Goal: Information Seeking & Learning: Check status

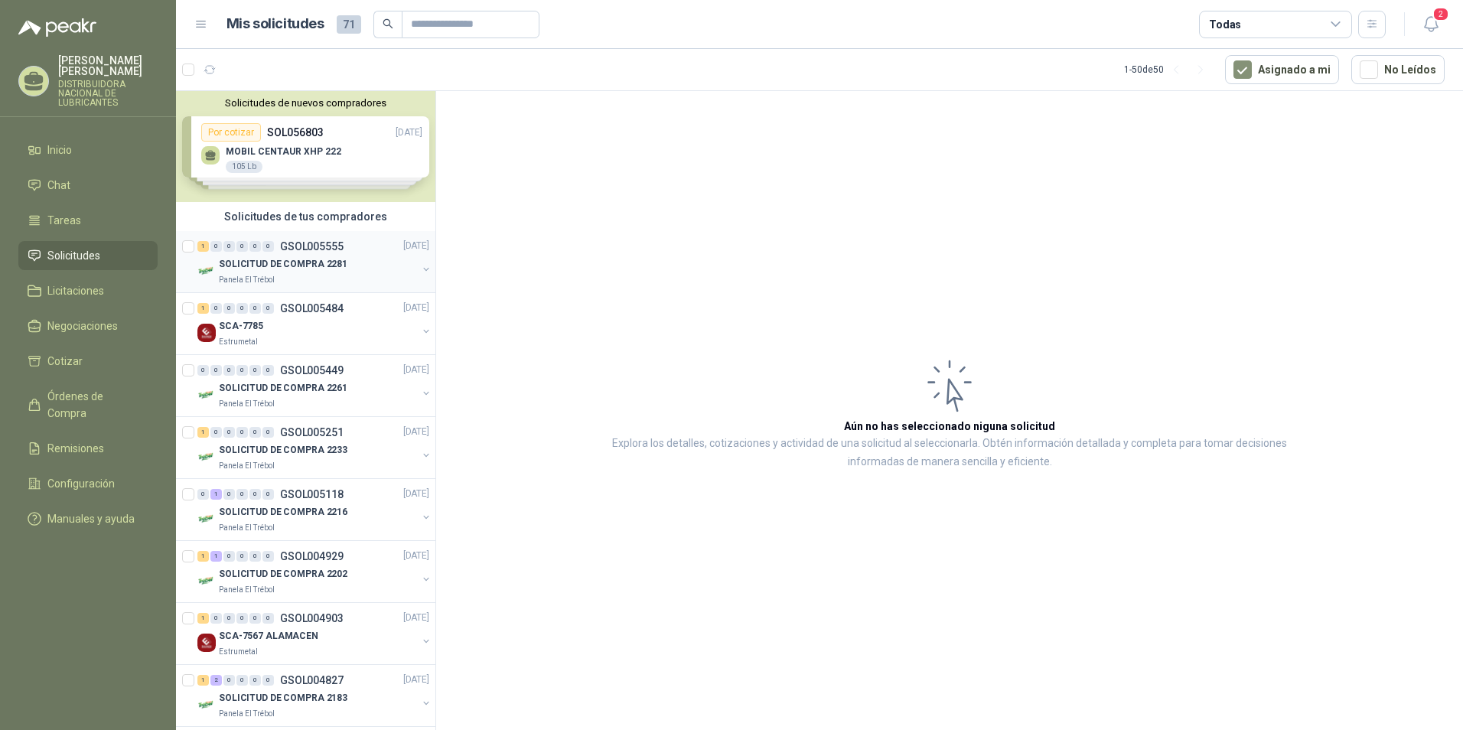
click at [279, 266] on p "SOLICITUD DE COMPRA 2281" at bounding box center [283, 265] width 129 height 15
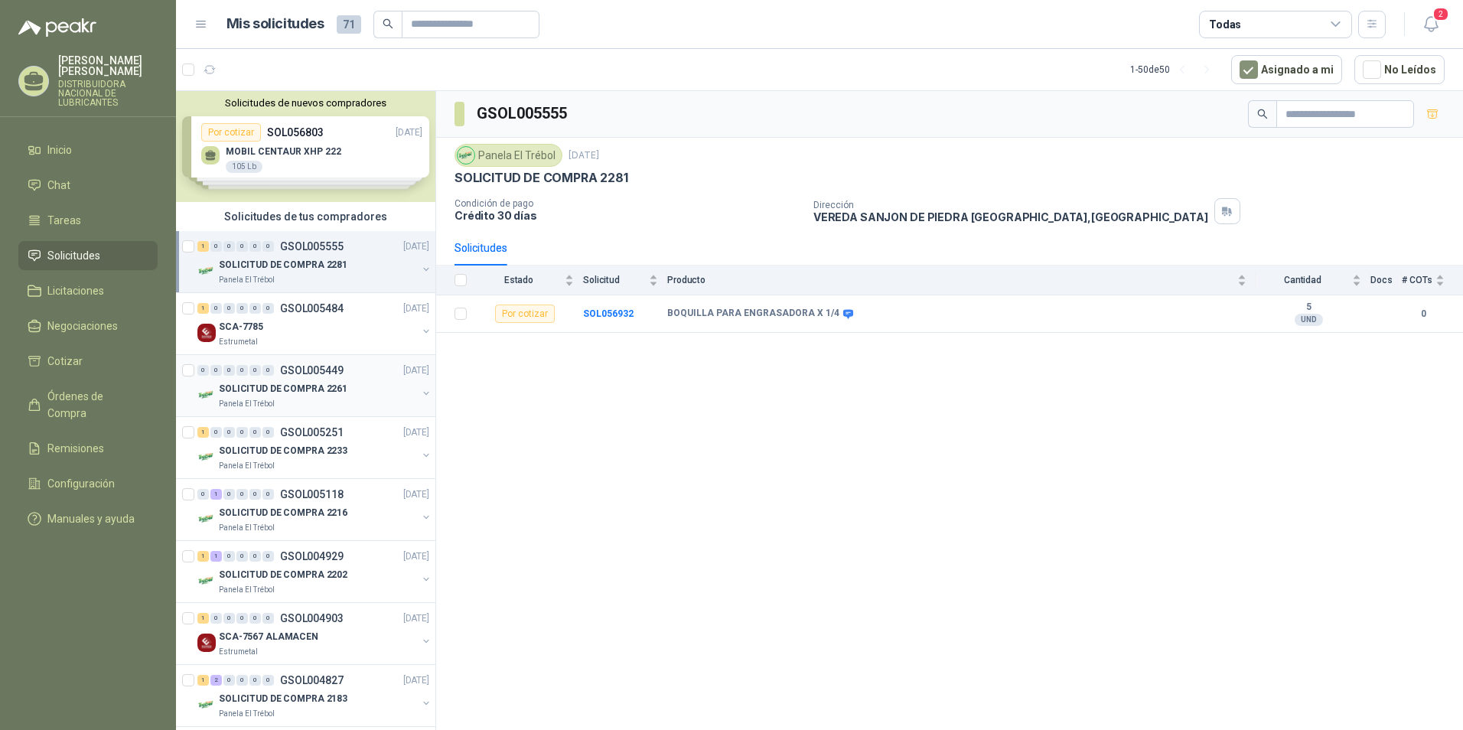
click at [321, 388] on p "SOLICITUD DE COMPRA 2261" at bounding box center [283, 389] width 129 height 15
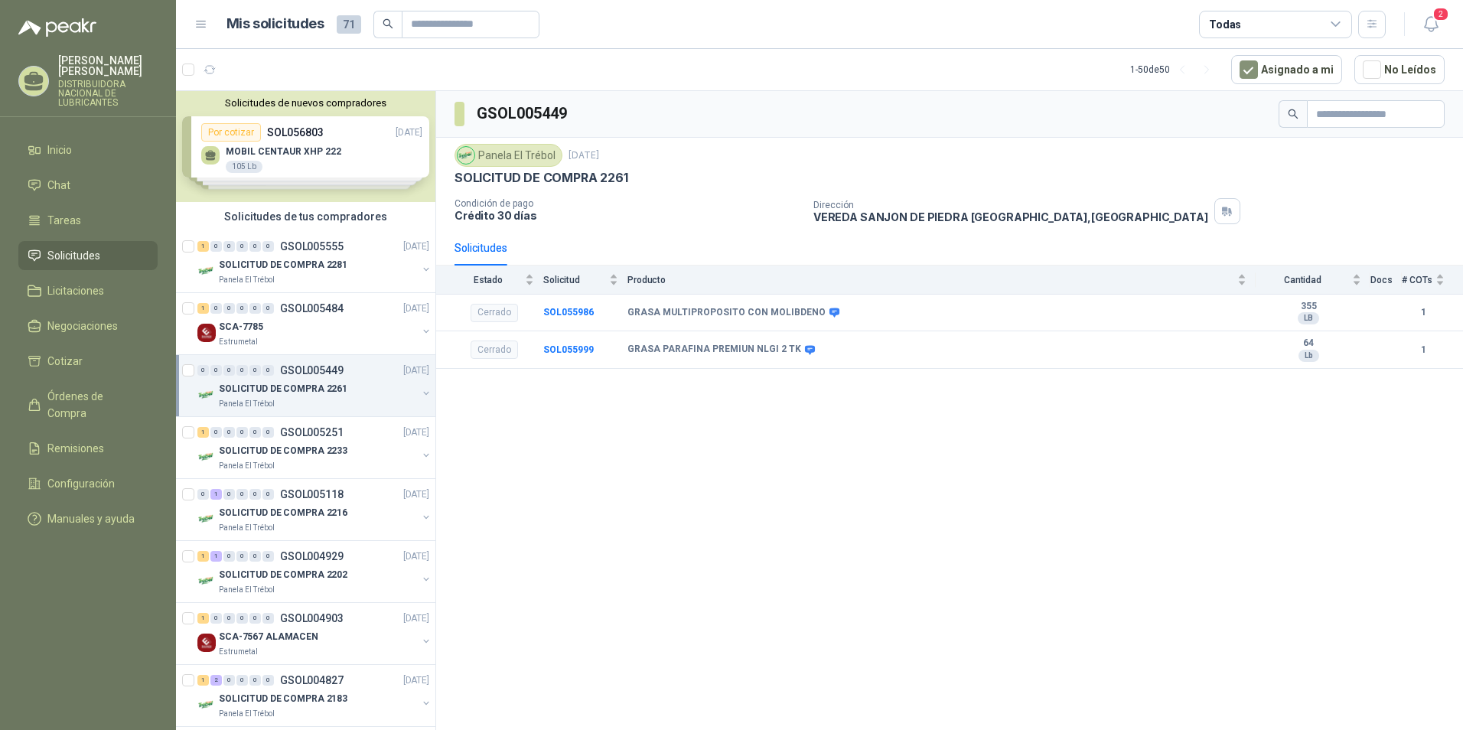
click at [330, 396] on div "SOLICITUD DE COMPRA 2261" at bounding box center [318, 389] width 198 height 18
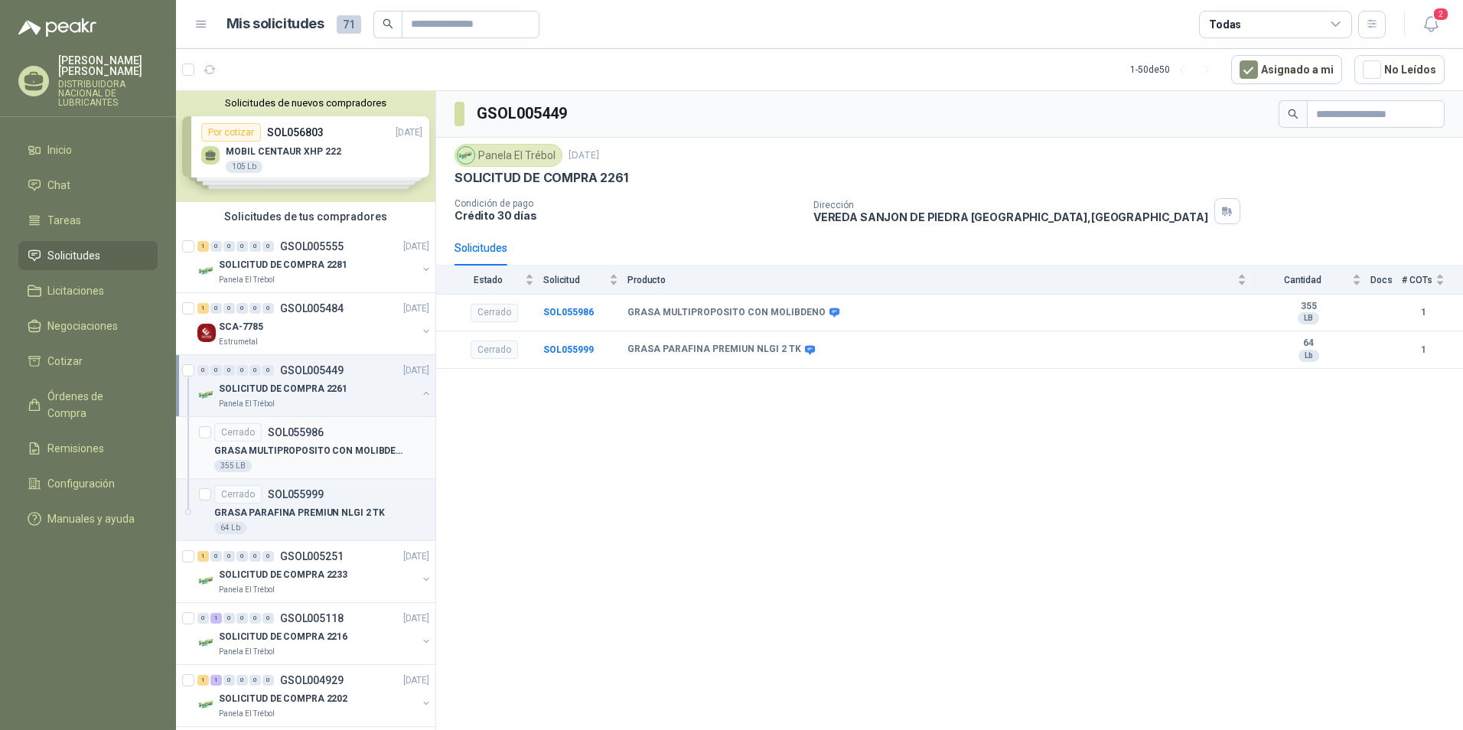
click at [312, 449] on p "GRASA MULTIPROPOSITO CON MOLIBDENO" at bounding box center [309, 451] width 191 height 15
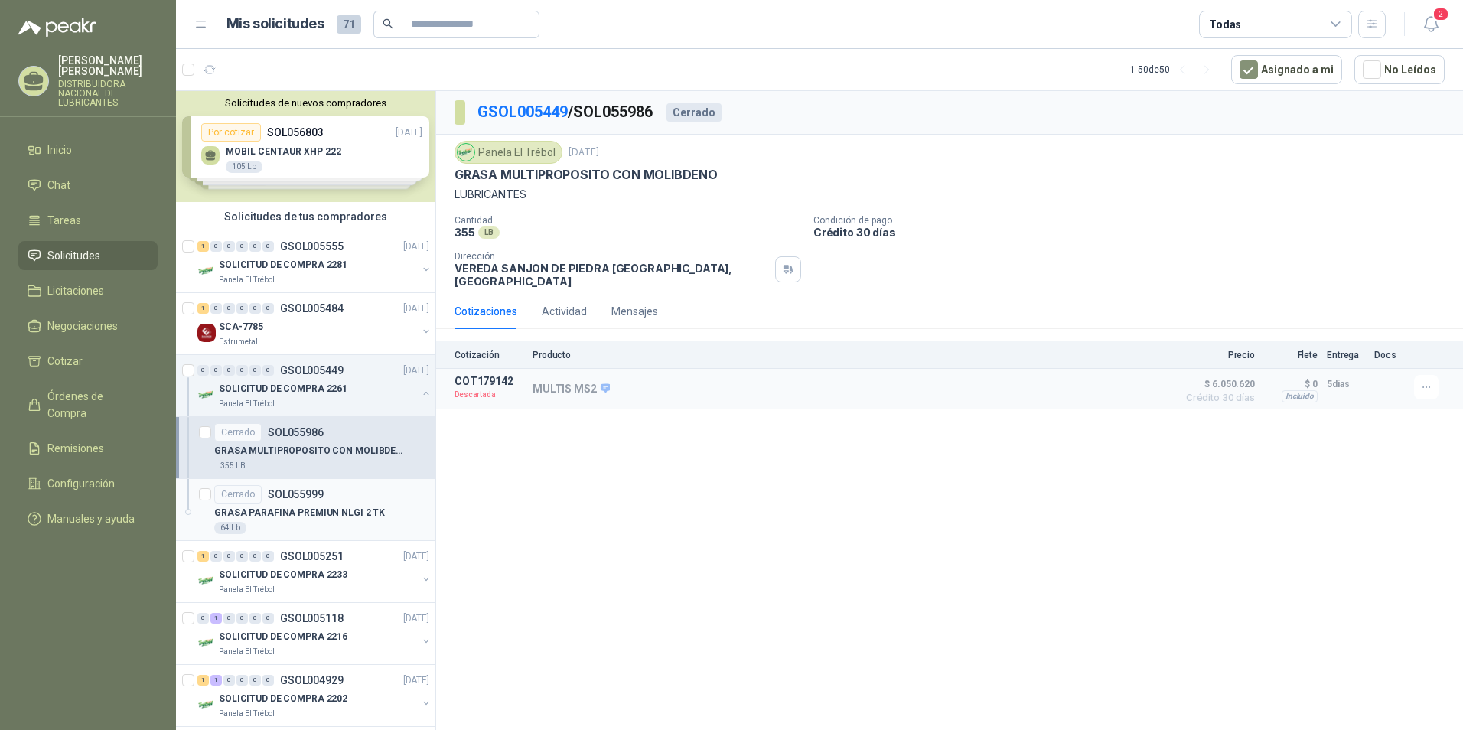
click at [321, 518] on p "GRASA PARAFINA PREMIUN NLGI 2 TK" at bounding box center [299, 513] width 171 height 15
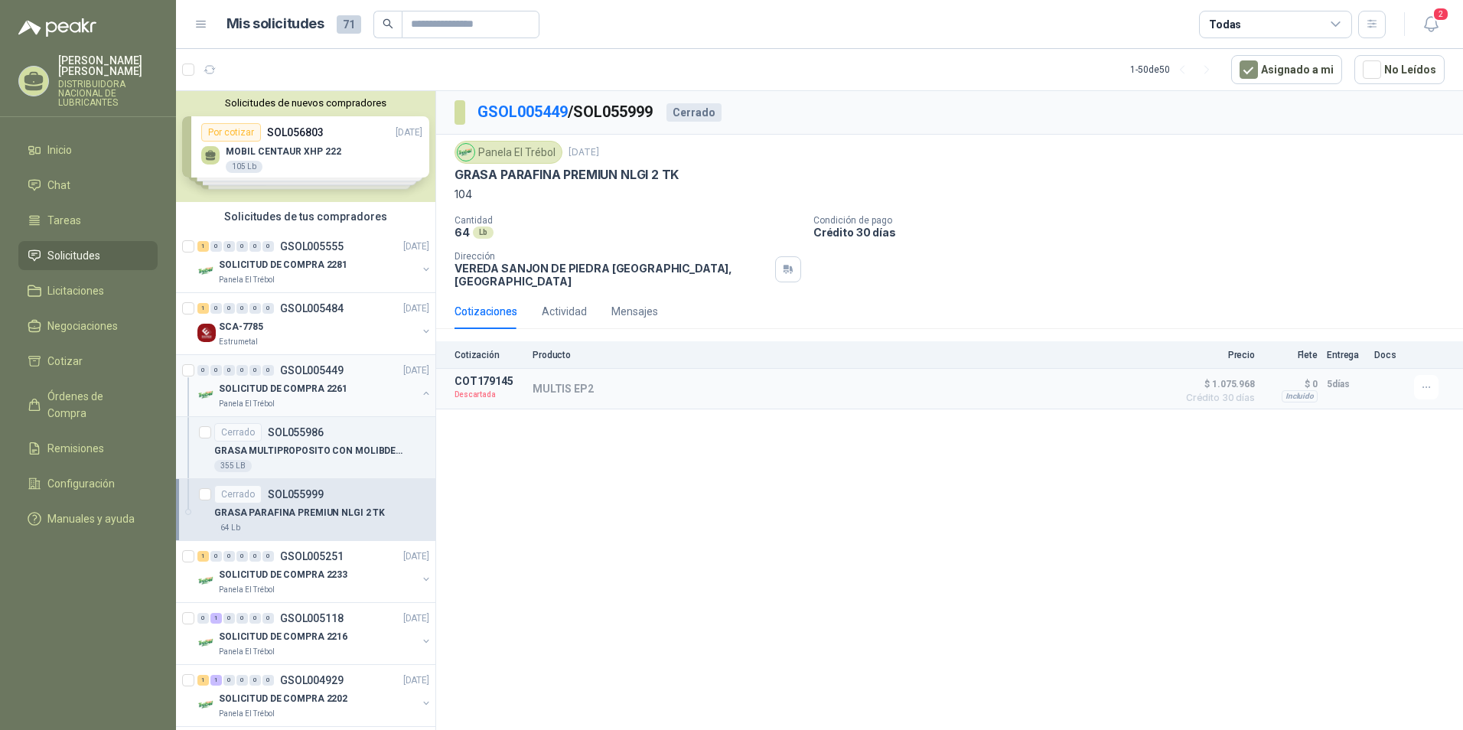
click at [316, 398] on div "Panela El Trébol" at bounding box center [318, 404] width 198 height 12
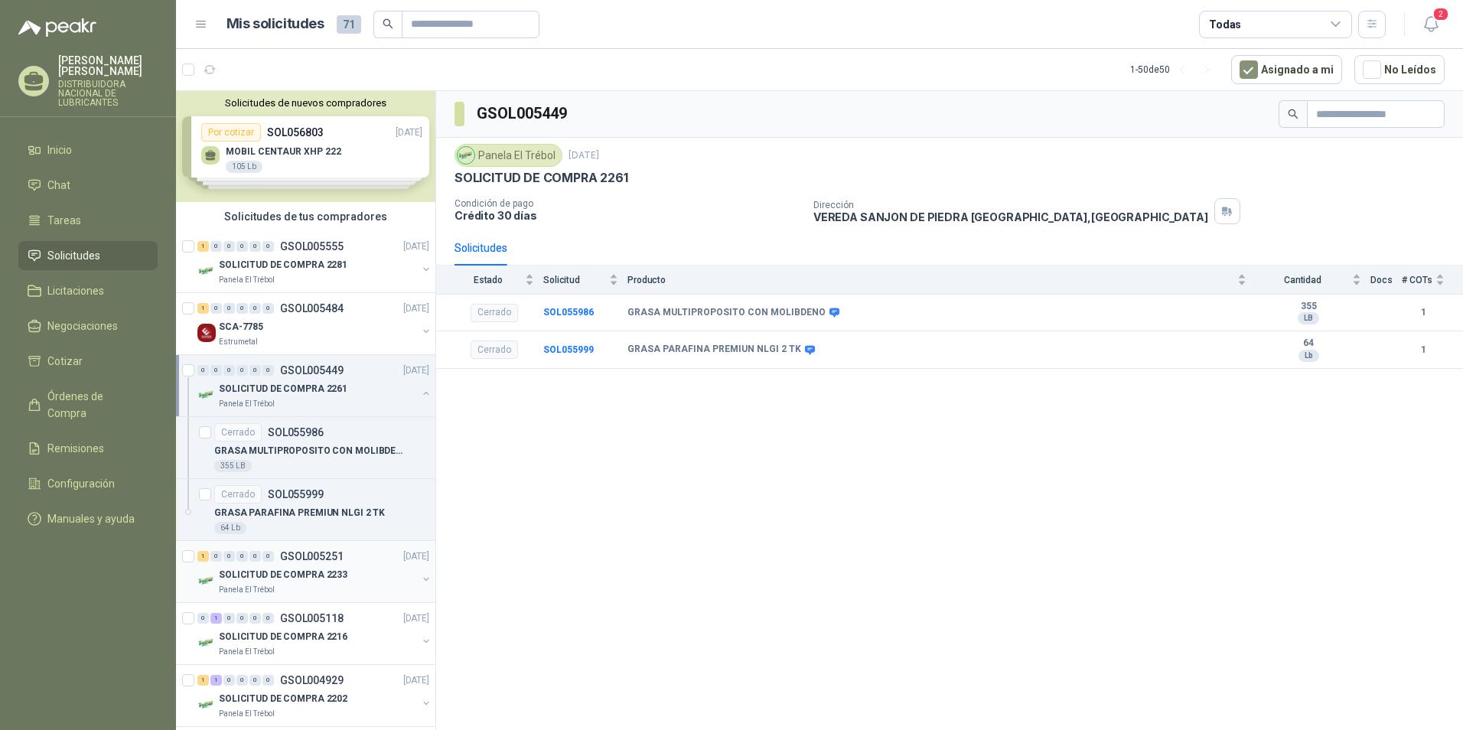
click at [339, 574] on p "SOLICITUD DE COMPRA 2233" at bounding box center [283, 575] width 129 height 15
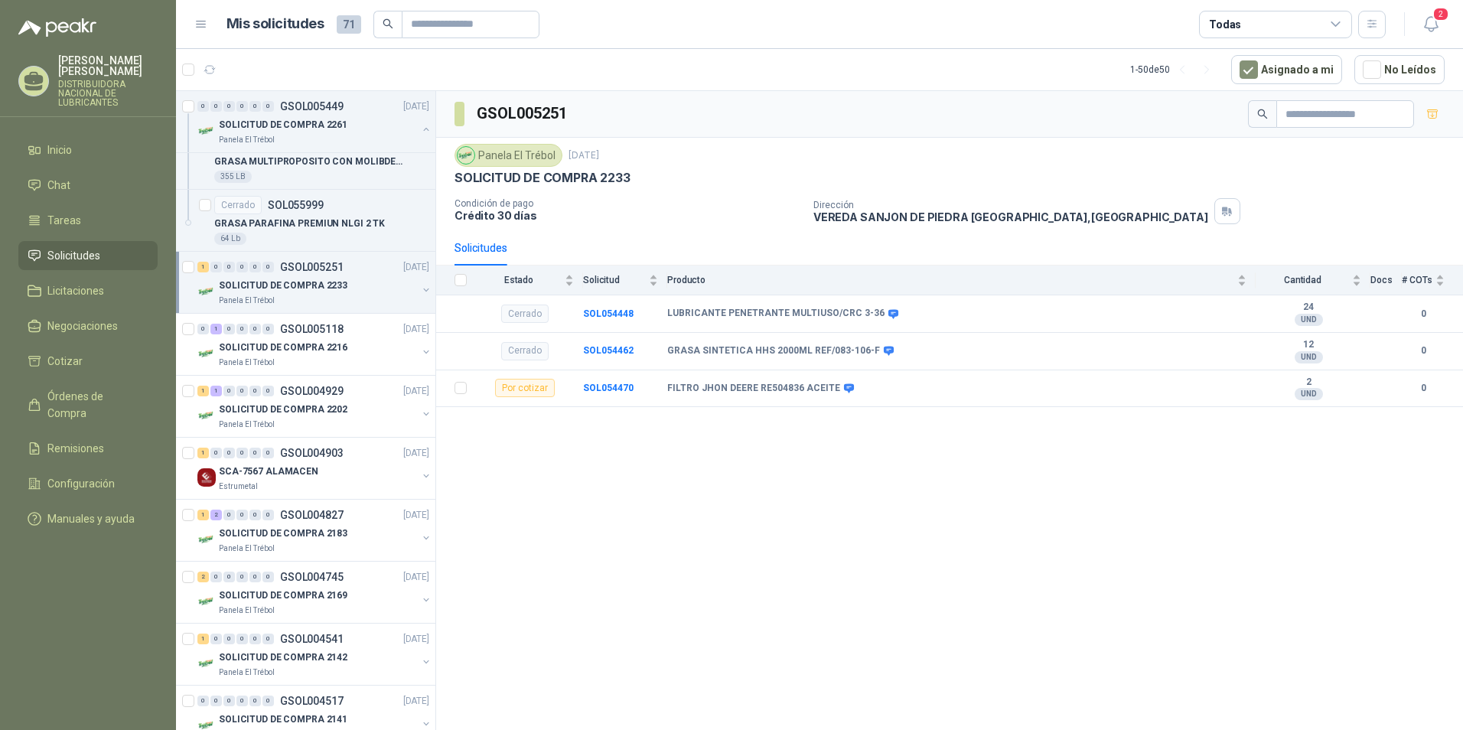
scroll to position [306, 0]
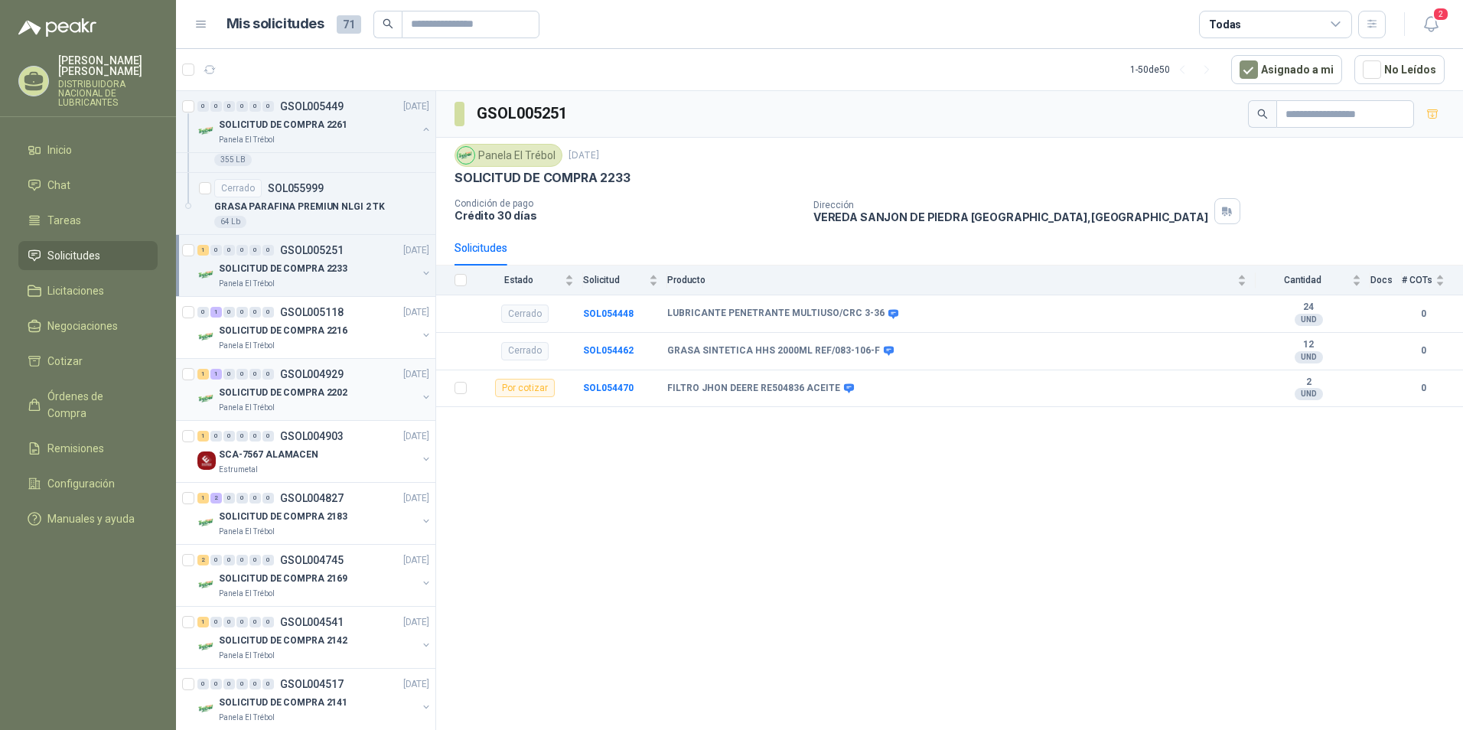
click at [290, 393] on p "SOLICITUD DE COMPRA 2202" at bounding box center [283, 393] width 129 height 15
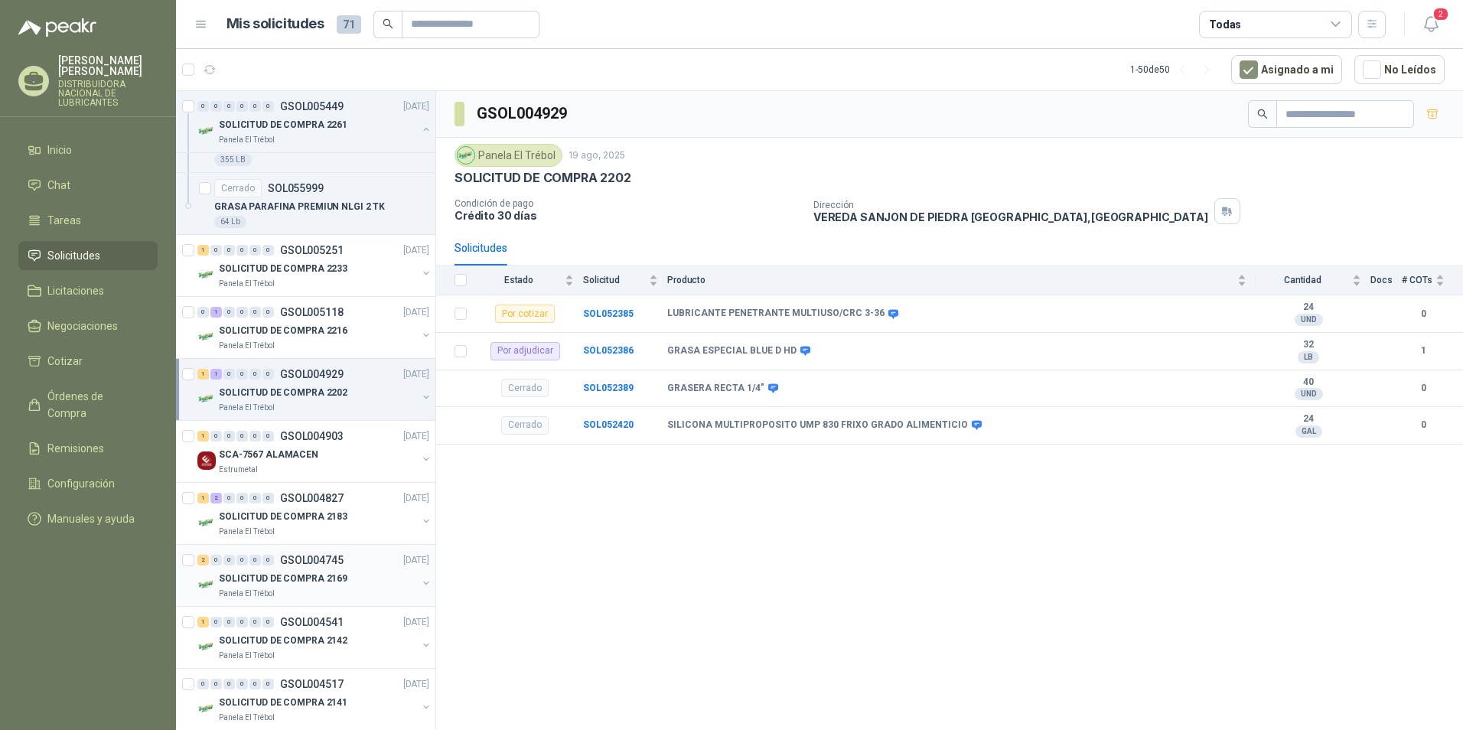
click at [287, 579] on p "SOLICITUD DE COMPRA 2169" at bounding box center [283, 579] width 129 height 15
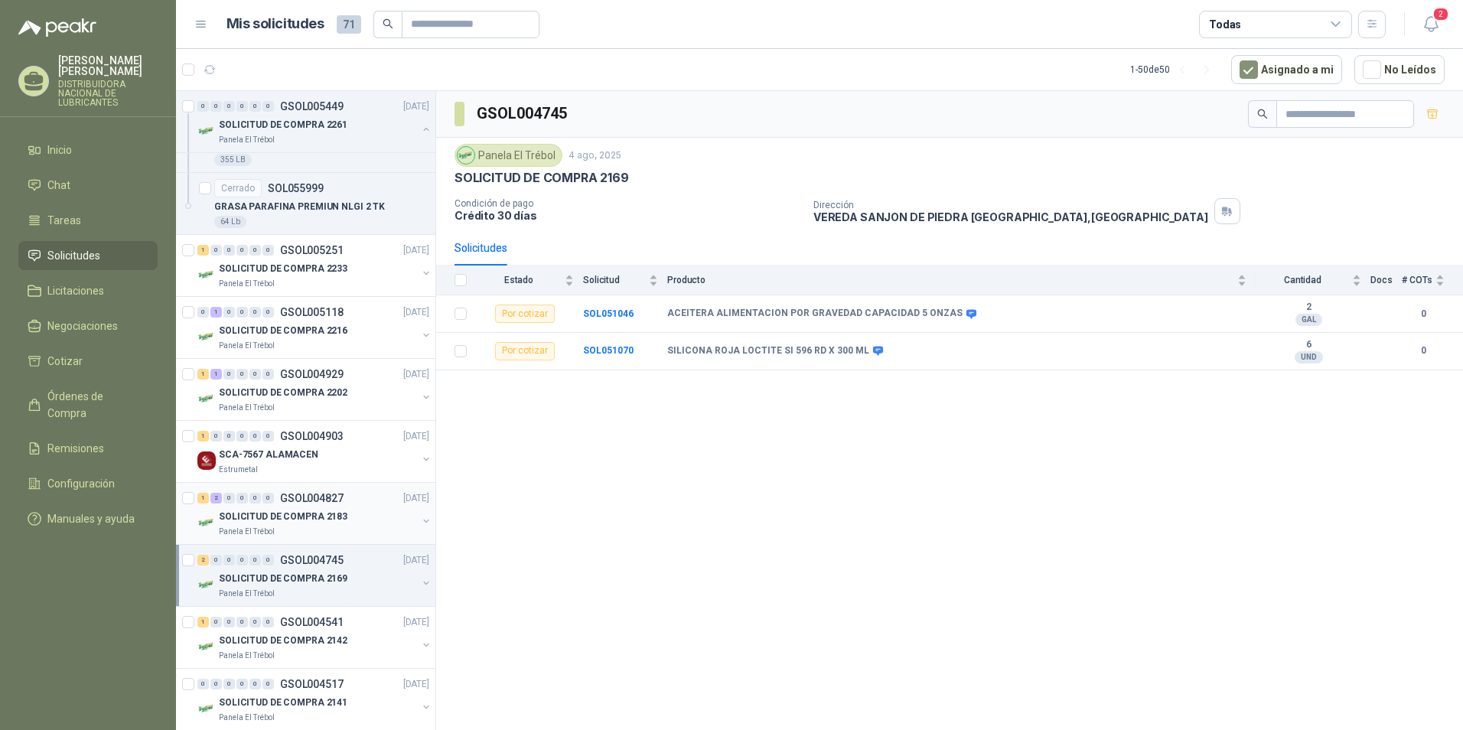
click at [257, 514] on p "SOLICITUD DE COMPRA 2183" at bounding box center [283, 517] width 129 height 15
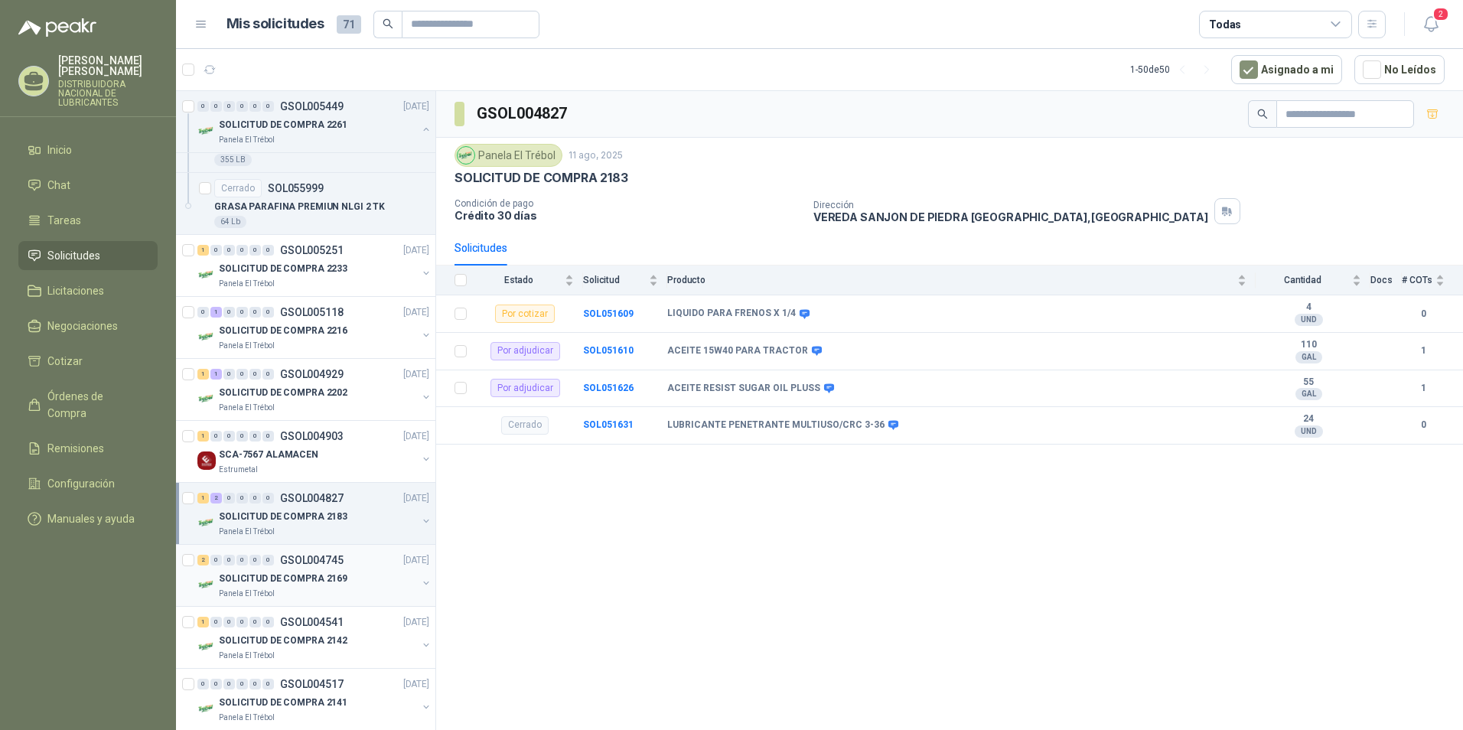
click at [304, 590] on div "Panela El Trébol" at bounding box center [318, 594] width 198 height 12
